Goal: Transaction & Acquisition: Purchase product/service

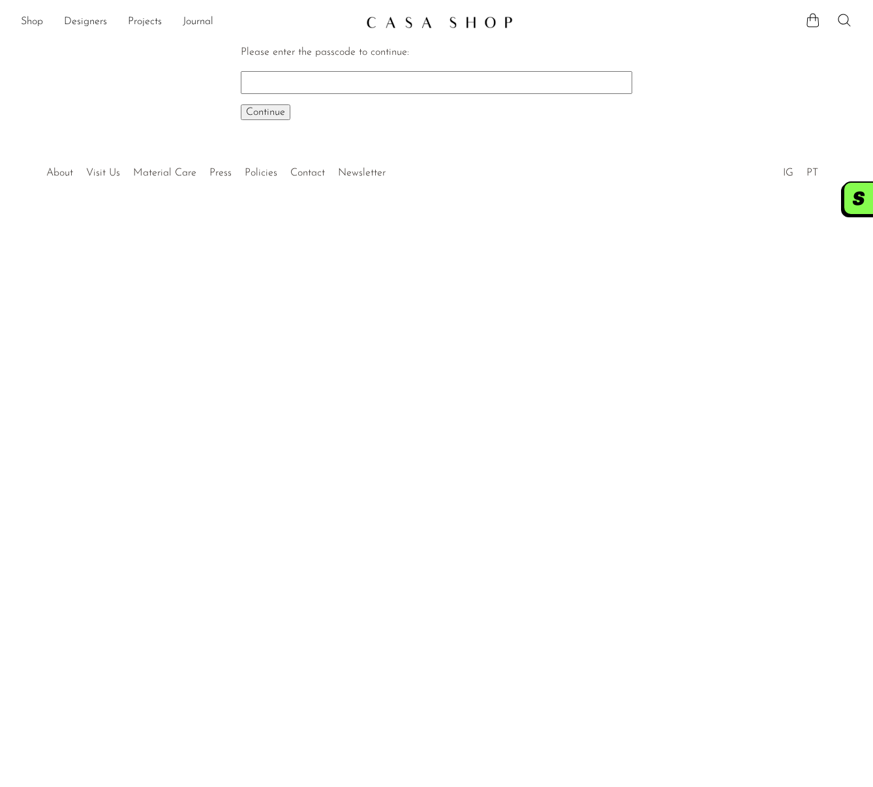
paste input "EARLY"
type input "EARLY"
click at [263, 114] on span "Continue" at bounding box center [265, 112] width 39 height 10
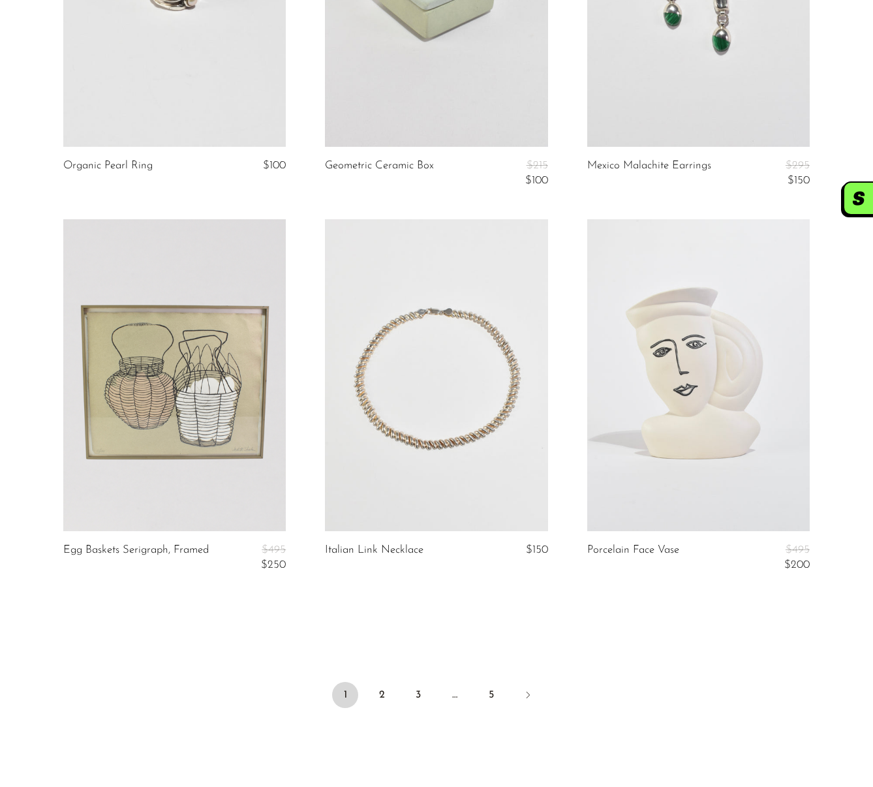
scroll to position [4195, 0]
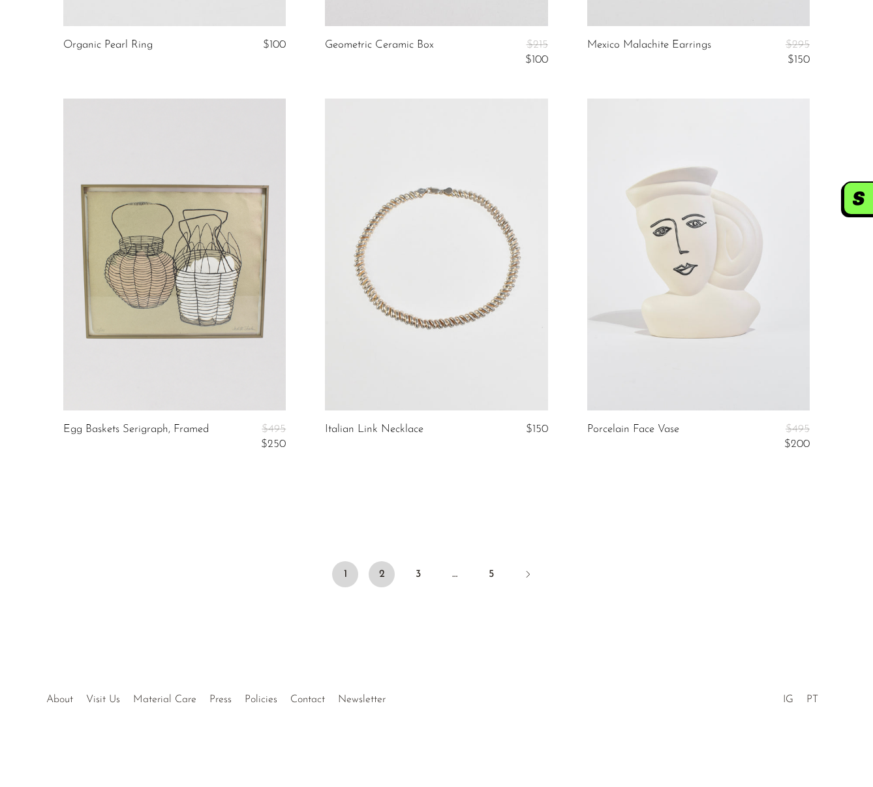
click at [391, 572] on link "2" at bounding box center [382, 574] width 26 height 26
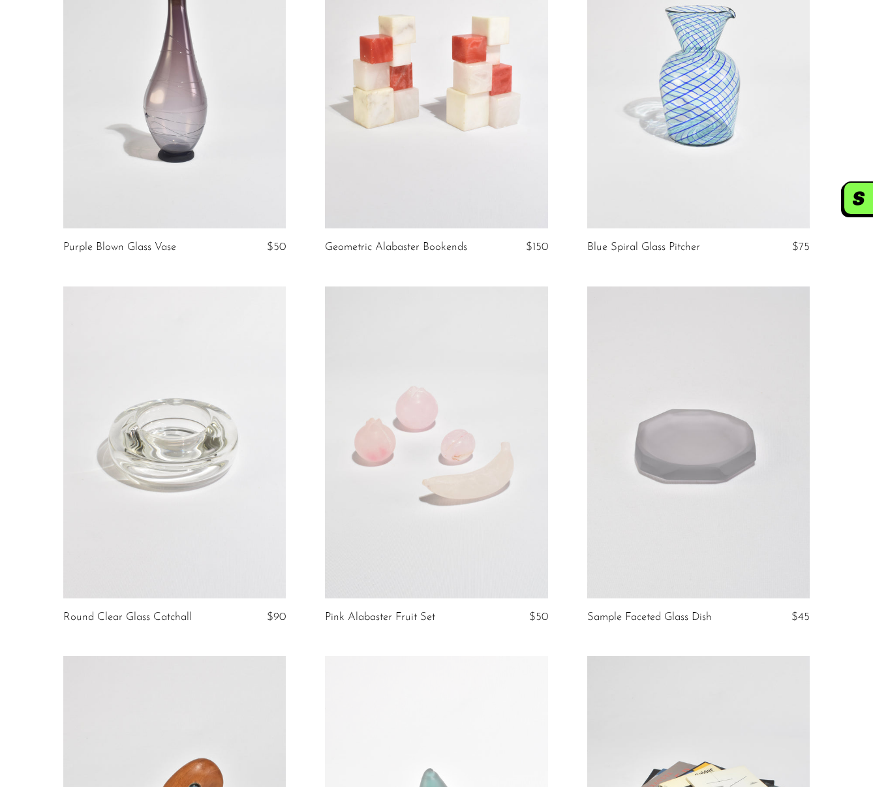
scroll to position [3231, 0]
